Goal: Complete application form

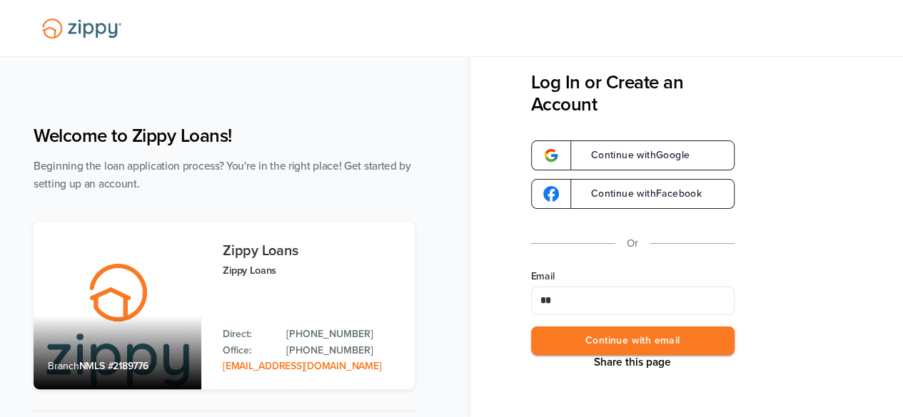
type input "**********"
click at [688, 335] on button "Continue with email" at bounding box center [632, 341] width 203 height 29
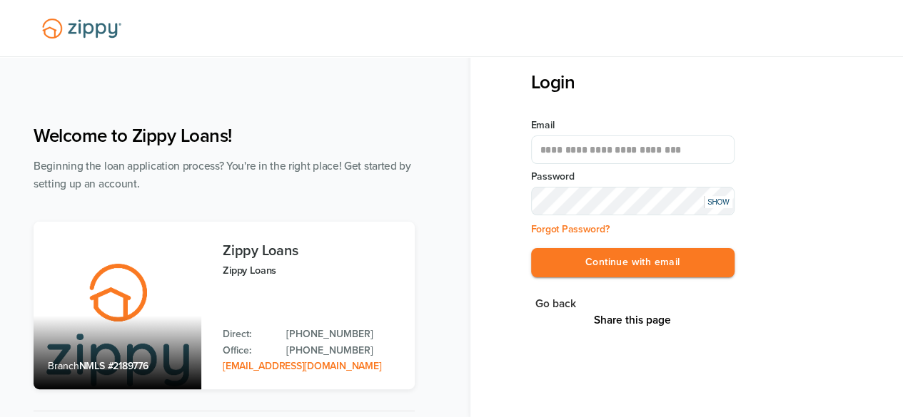
click at [531, 248] on button "Continue with email" at bounding box center [632, 262] width 203 height 29
